Goal: Information Seeking & Learning: Learn about a topic

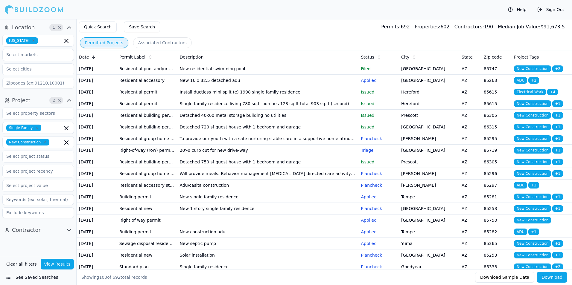
click at [314, 73] on td "New residential swimming pool" at bounding box center [267, 69] width 181 height 12
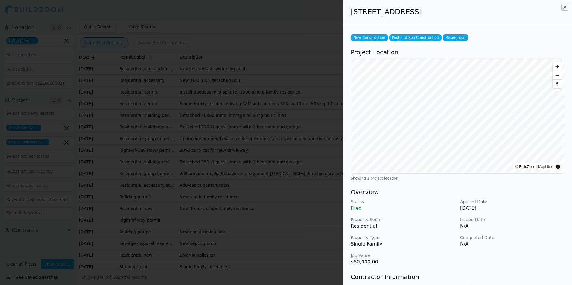
click at [564, 7] on icon "button" at bounding box center [564, 7] width 5 height 5
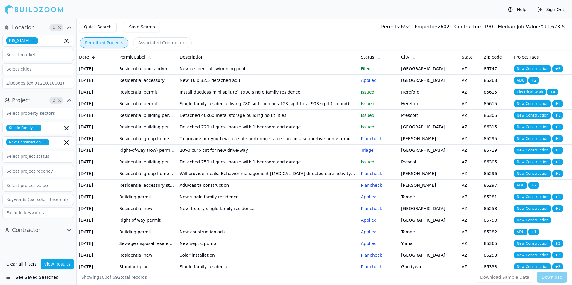
click at [334, 110] on td "Single family residence living 780 sq.ft porches 123 sq.ft total 903 sq.ft (sec…" at bounding box center [267, 104] width 181 height 12
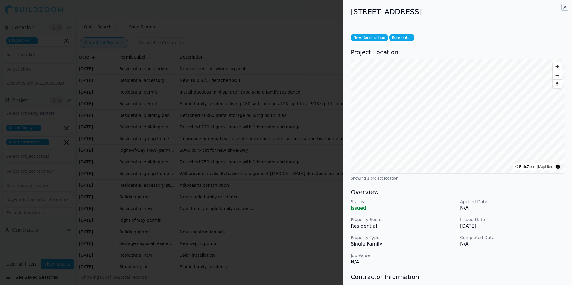
click at [566, 7] on icon "button" at bounding box center [564, 7] width 5 height 5
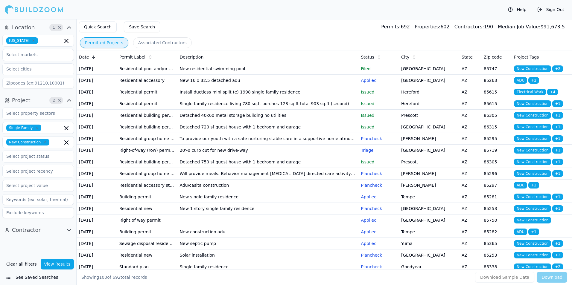
click at [398, 121] on td "Issued" at bounding box center [378, 116] width 40 height 12
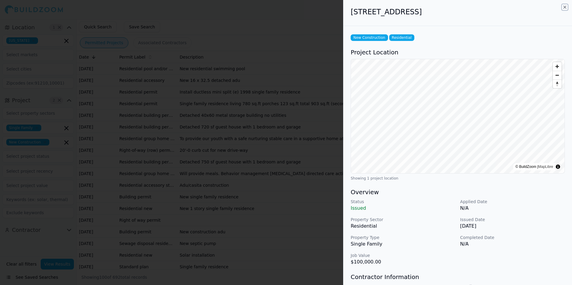
click at [565, 8] on icon "button" at bounding box center [564, 7] width 2 height 2
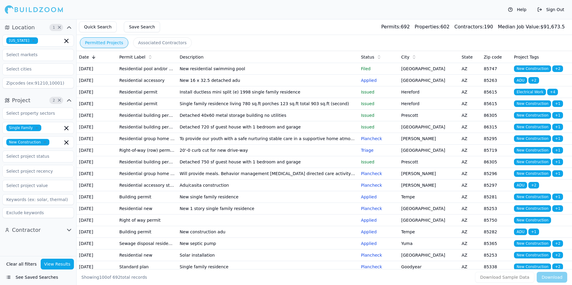
click at [360, 15] on div "Help Sign Out" at bounding box center [286, 9] width 572 height 19
click at [420, 121] on td "Prescott" at bounding box center [428, 116] width 60 height 12
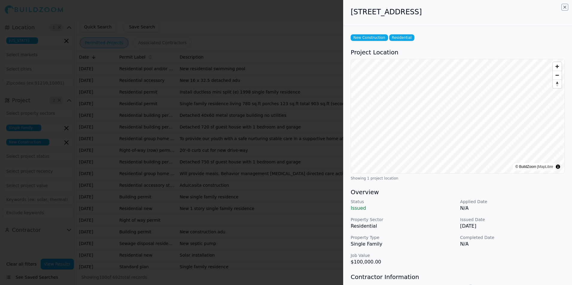
click at [564, 8] on icon "button" at bounding box center [564, 7] width 2 height 2
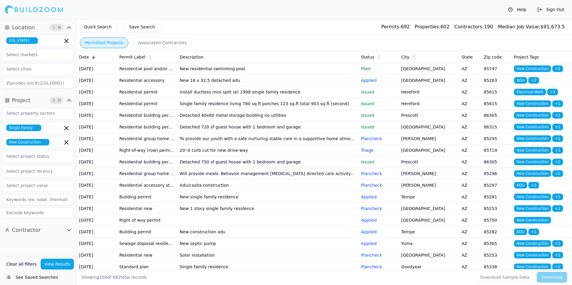
click at [414, 133] on td "[GEOGRAPHIC_DATA]" at bounding box center [428, 127] width 60 height 12
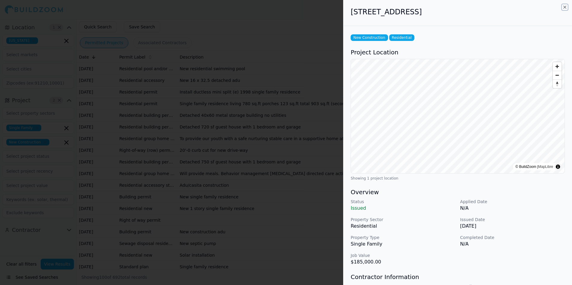
click at [564, 8] on icon "button" at bounding box center [564, 7] width 5 height 5
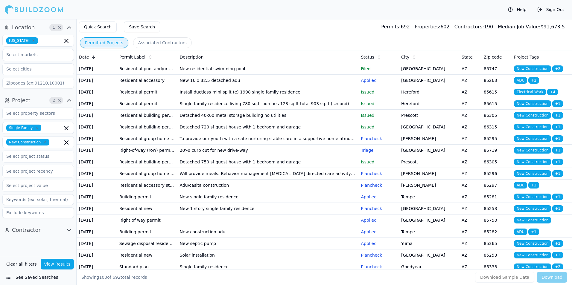
click at [428, 145] on td "[PERSON_NAME]" at bounding box center [428, 139] width 60 height 12
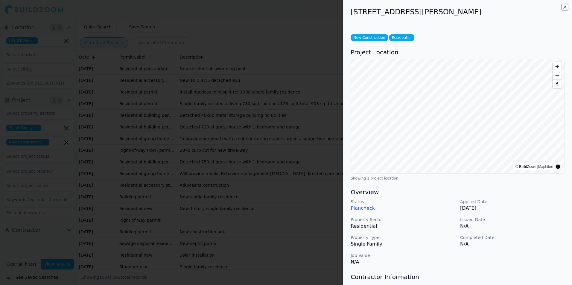
click at [564, 7] on icon "button" at bounding box center [564, 7] width 5 height 5
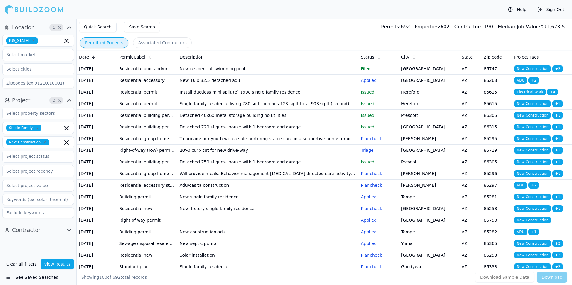
click at [428, 180] on td "[PERSON_NAME]" at bounding box center [428, 174] width 60 height 12
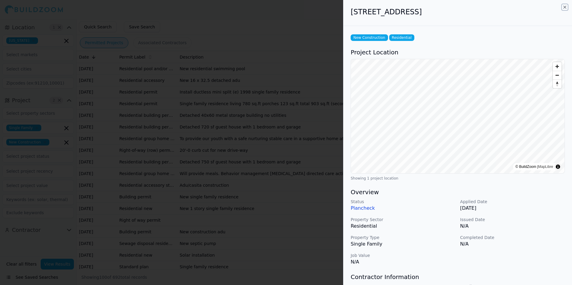
click at [564, 7] on icon "button" at bounding box center [564, 7] width 5 height 5
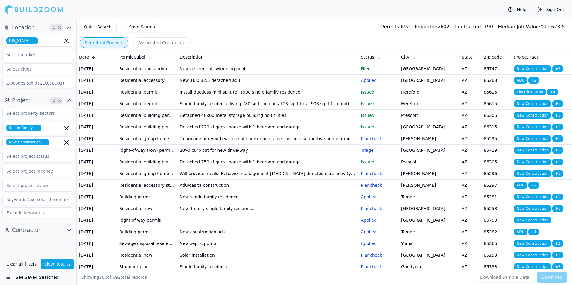
scroll to position [30, 0]
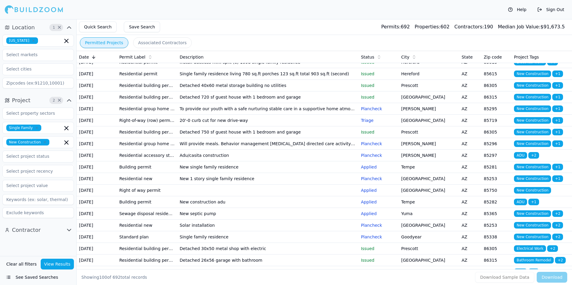
click at [447, 173] on td "Tempe" at bounding box center [428, 167] width 60 height 12
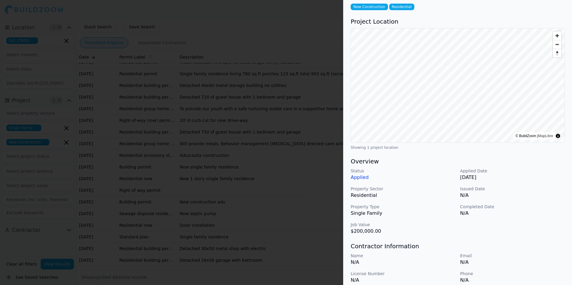
scroll to position [0, 0]
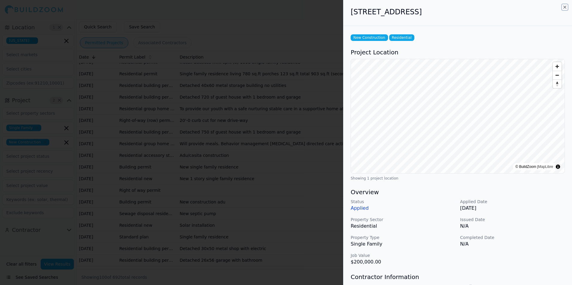
click at [564, 6] on icon "button" at bounding box center [564, 7] width 5 height 5
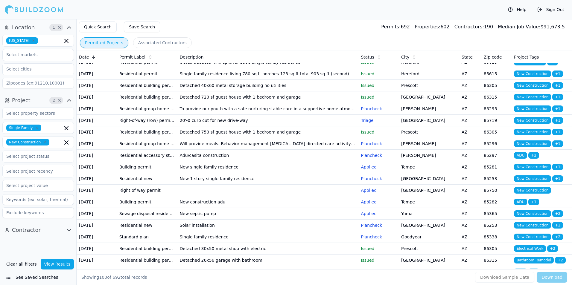
click at [422, 185] on td "[GEOGRAPHIC_DATA]" at bounding box center [428, 179] width 60 height 12
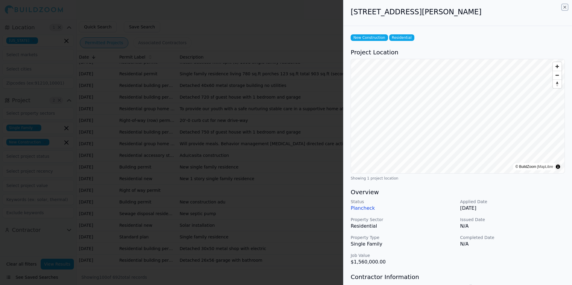
click at [563, 7] on icon "button" at bounding box center [564, 7] width 5 height 5
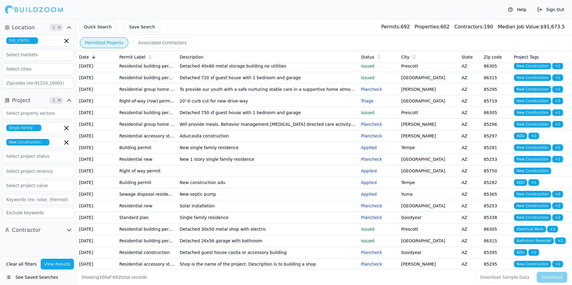
scroll to position [60, 0]
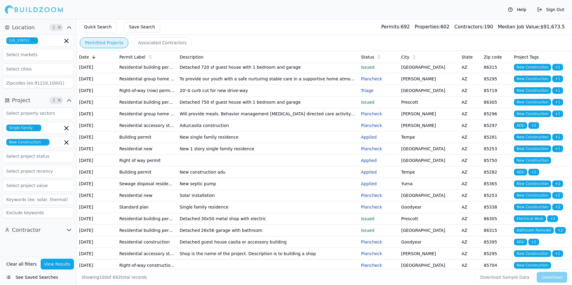
click at [430, 167] on td "[GEOGRAPHIC_DATA]" at bounding box center [428, 161] width 60 height 12
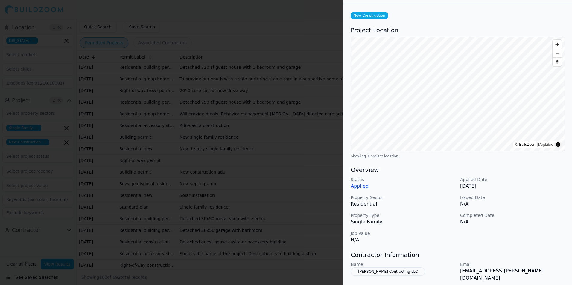
scroll to position [0, 0]
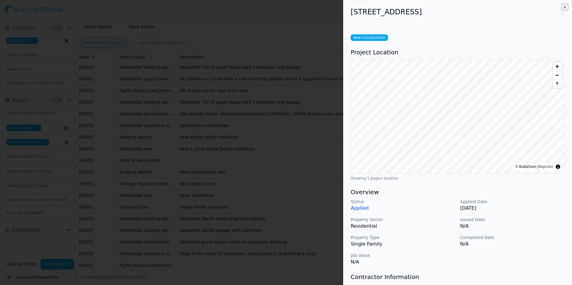
drag, startPoint x: 563, startPoint y: 7, endPoint x: 438, endPoint y: 186, distance: 218.3
click at [563, 7] on icon "button" at bounding box center [564, 7] width 5 height 5
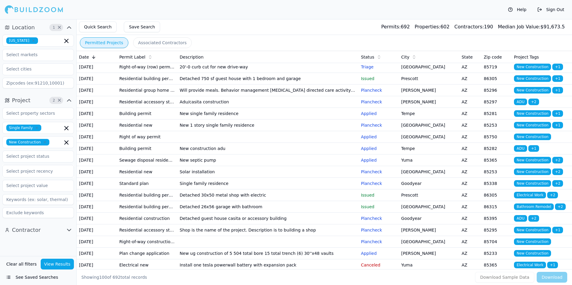
scroll to position [120, 0]
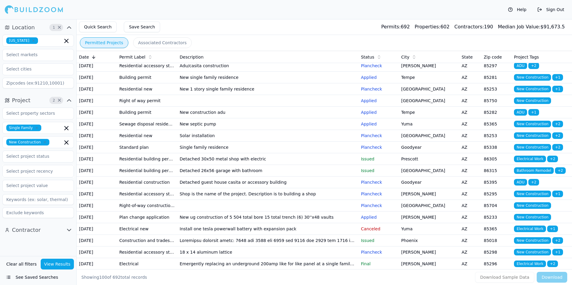
click at [438, 130] on td "Yuma" at bounding box center [428, 124] width 60 height 12
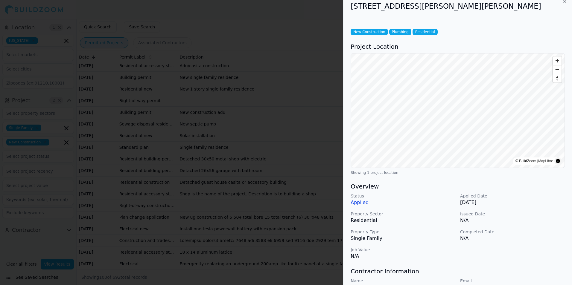
scroll to position [0, 0]
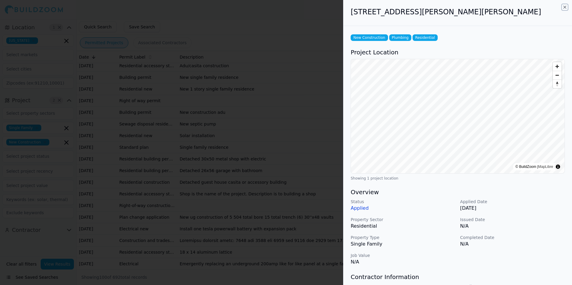
click at [565, 8] on icon "button" at bounding box center [564, 7] width 5 height 5
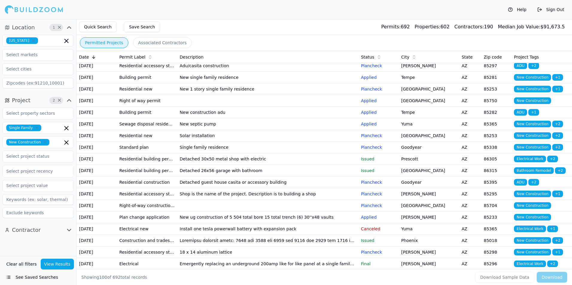
click at [457, 142] on td "[GEOGRAPHIC_DATA]" at bounding box center [428, 136] width 60 height 12
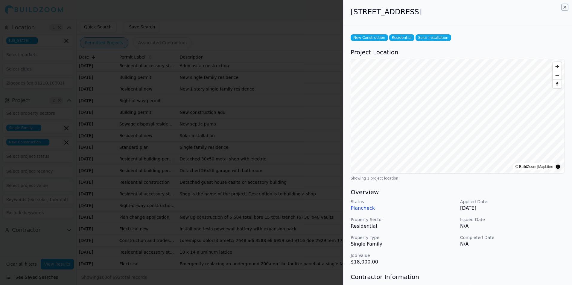
click at [564, 7] on icon "button" at bounding box center [564, 7] width 5 height 5
